Goal: Information Seeking & Learning: Learn about a topic

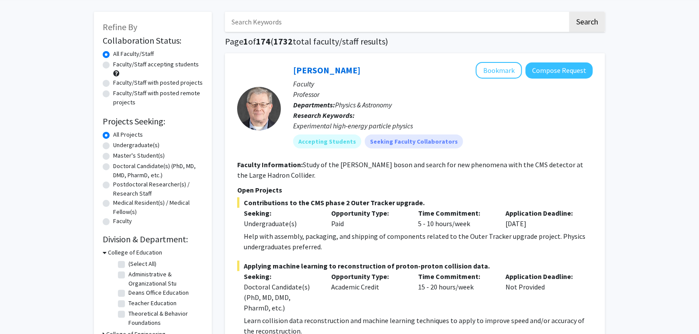
scroll to position [36, 0]
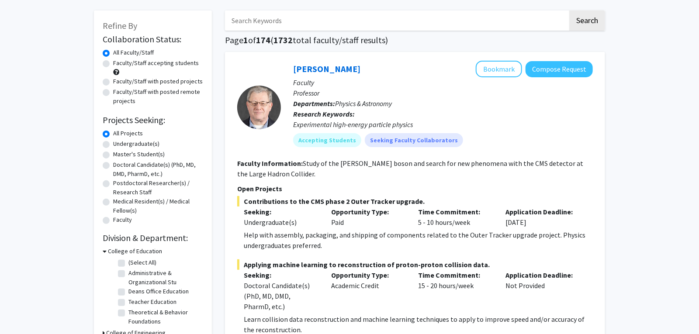
click at [123, 145] on label "Undergraduate(s)" at bounding box center [136, 143] width 46 height 9
click at [119, 145] on input "Undergraduate(s)" at bounding box center [116, 142] width 6 height 6
radio input "true"
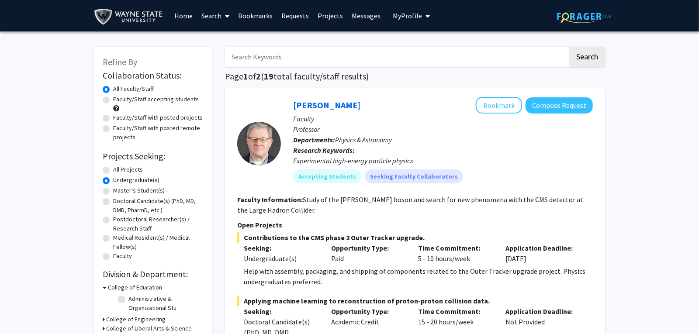
click at [368, 17] on link "Messages" at bounding box center [367, 15] width 38 height 31
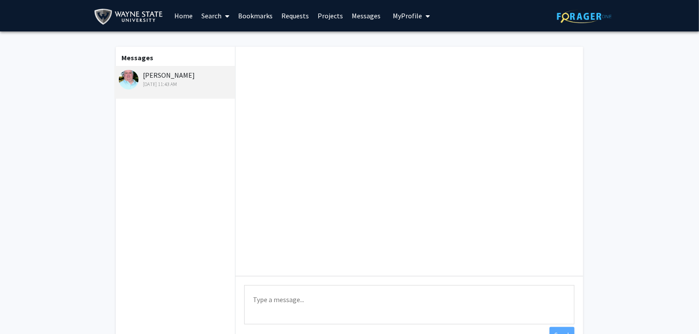
scroll to position [85, 0]
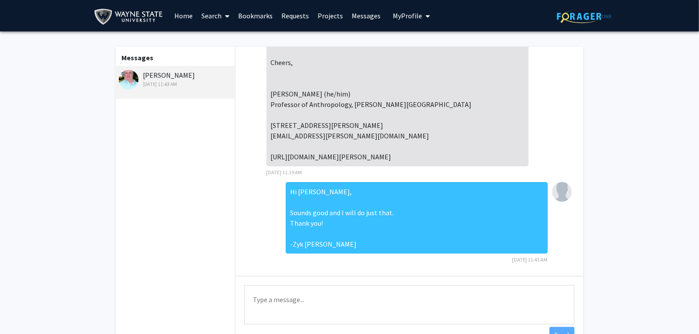
click at [187, 16] on link "Home" at bounding box center [183, 15] width 27 height 31
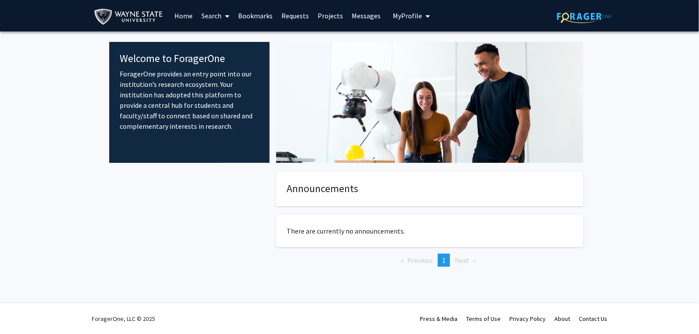
click at [231, 17] on link "Search" at bounding box center [216, 15] width 37 height 31
click at [219, 37] on span "Faculty/Staff" at bounding box center [230, 39] width 64 height 17
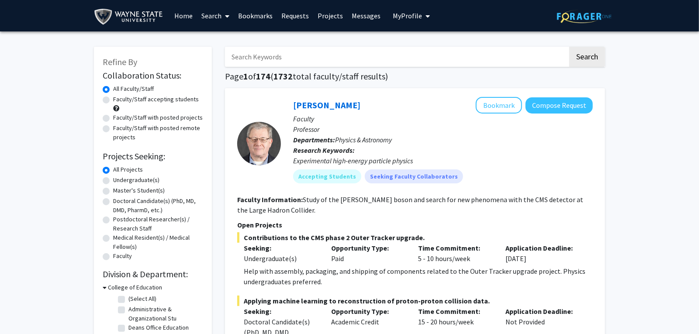
click at [116, 180] on label "Undergraduate(s)" at bounding box center [136, 180] width 46 height 9
click at [116, 180] on input "Undergraduate(s)" at bounding box center [116, 179] width 6 height 6
radio input "true"
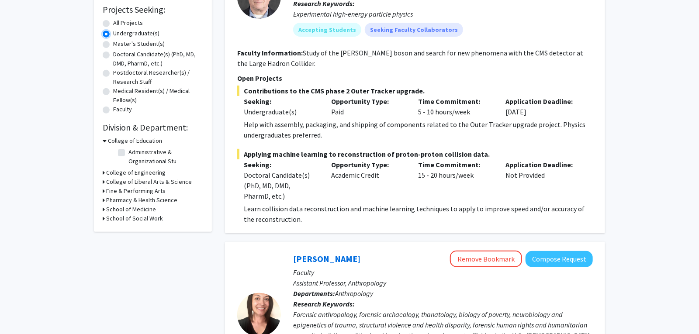
scroll to position [147, 0]
click at [105, 184] on div "College of Liberal Arts & Science" at bounding box center [153, 181] width 101 height 9
click at [104, 183] on icon at bounding box center [104, 181] width 2 height 9
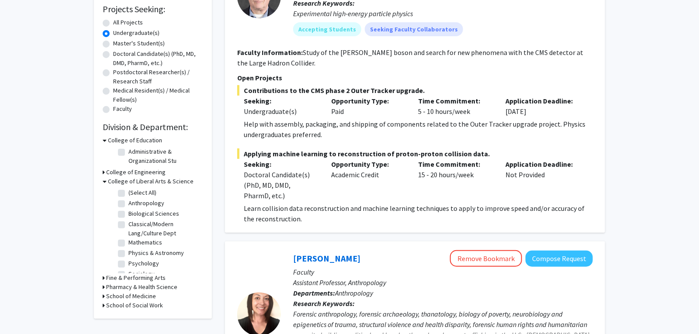
click at [125, 207] on fg-checkbox "Anthropology Anthropology" at bounding box center [159, 204] width 83 height 10
click at [129, 205] on label "Anthropology" at bounding box center [147, 203] width 36 height 9
click at [129, 205] on input "Anthropology" at bounding box center [132, 202] width 6 height 6
checkbox input "true"
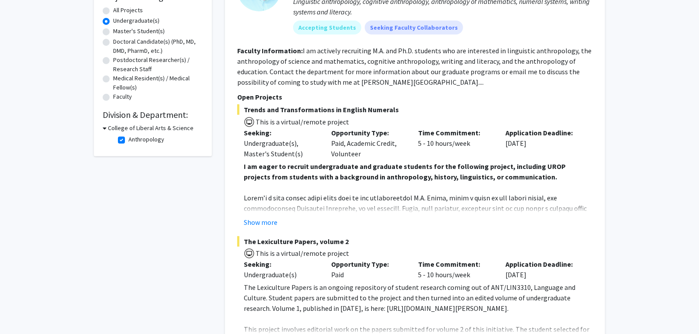
scroll to position [162, 0]
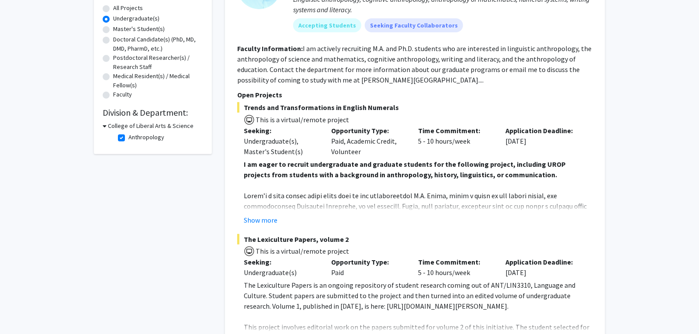
click at [105, 125] on icon at bounding box center [105, 126] width 4 height 9
click at [106, 127] on h3 "College of Liberal Arts & Science" at bounding box center [149, 126] width 86 height 9
click at [129, 136] on label "Anthropology" at bounding box center [147, 137] width 36 height 9
click at [129, 136] on input "Anthropology" at bounding box center [132, 136] width 6 height 6
checkbox input "false"
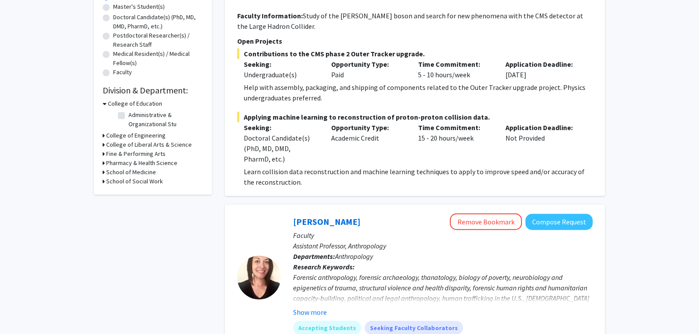
scroll to position [189, 0]
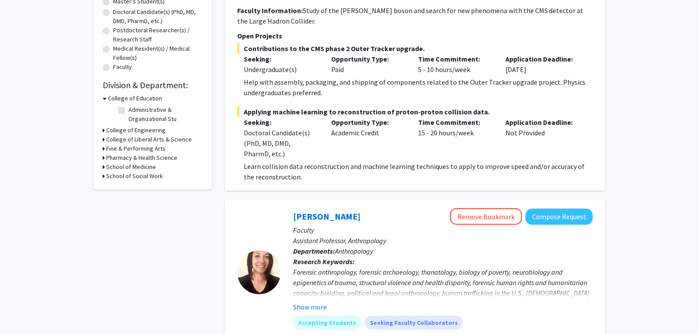
click at [102, 141] on div "Refine By Collaboration Status: Collaboration Status All Faculty/Staff Collabor…" at bounding box center [153, 24] width 118 height 332
click at [105, 140] on div "College of Liberal Arts & Science" at bounding box center [153, 139] width 101 height 9
click at [103, 139] on icon at bounding box center [104, 139] width 2 height 9
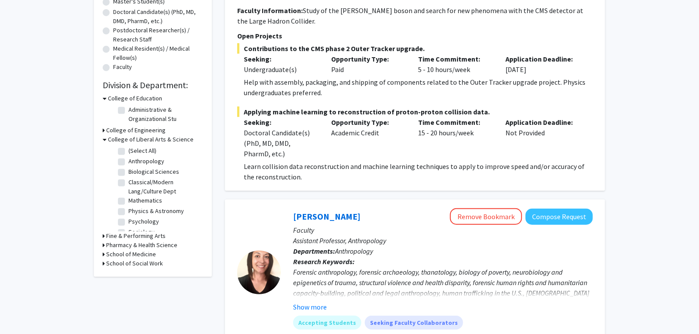
scroll to position [9, 0]
click at [129, 194] on label "Mathematics" at bounding box center [146, 192] width 34 height 9
click at [129, 193] on input "Mathematics" at bounding box center [132, 191] width 6 height 6
checkbox input "true"
